Goal: Navigation & Orientation: Go to known website

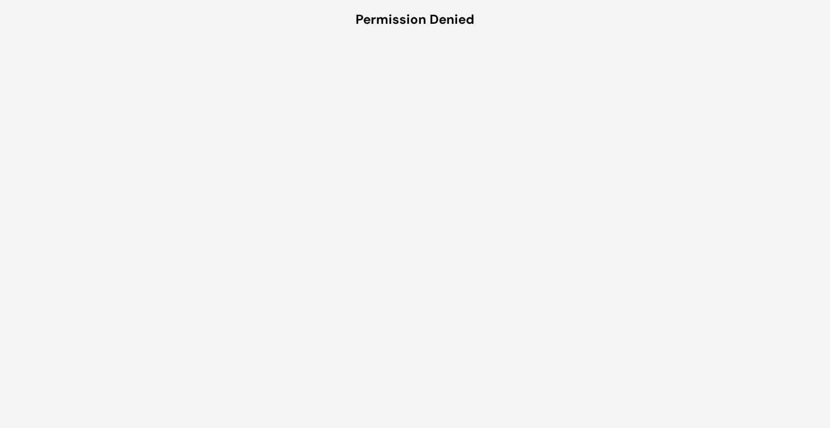
click at [422, 39] on html "Permission Denied" at bounding box center [415, 19] width 830 height 39
